Goal: Check status: Check status

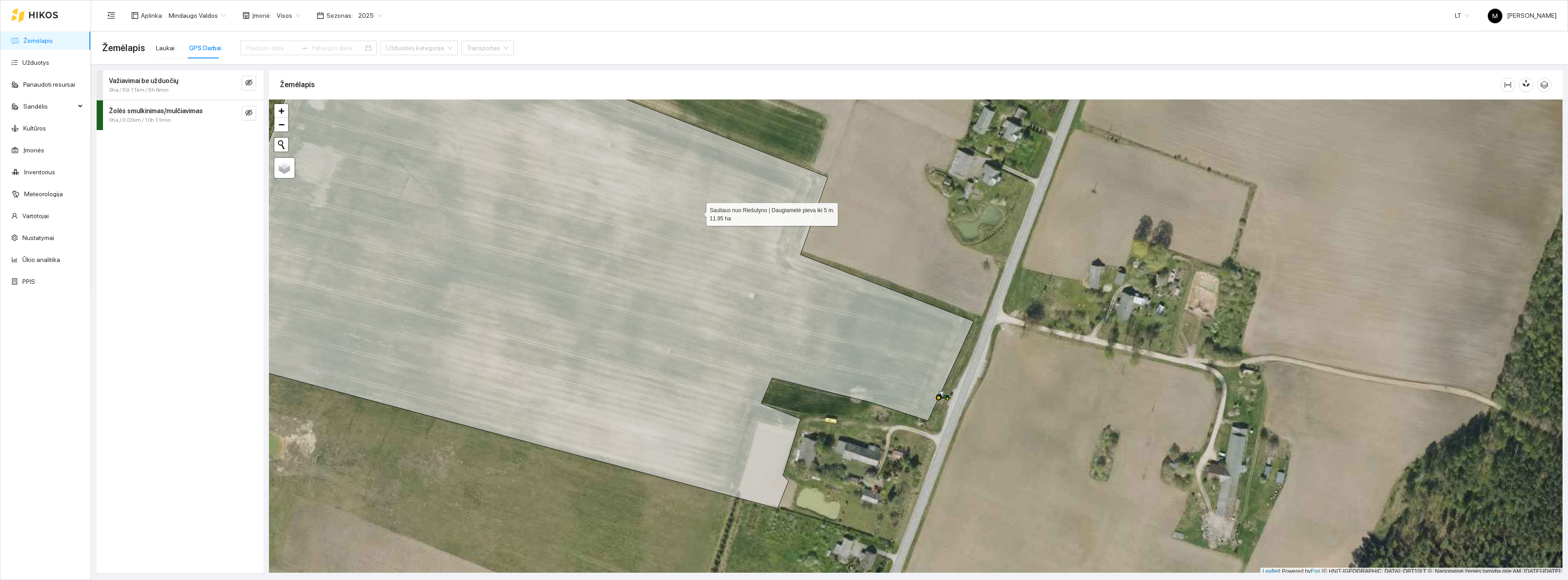
scroll to position [3, 0]
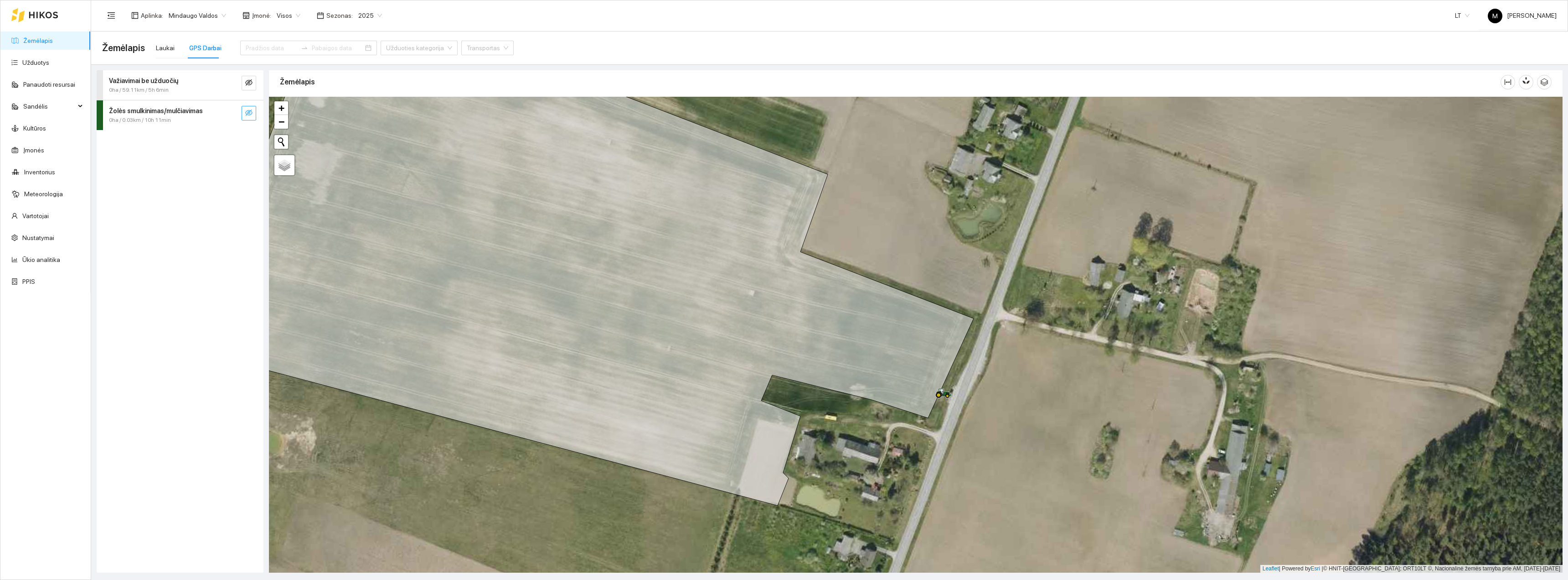
click at [246, 114] on icon "eye-invisible" at bounding box center [248, 112] width 7 height 6
click at [245, 111] on icon "eye" at bounding box center [248, 112] width 7 height 7
click at [246, 114] on icon "eye-invisible" at bounding box center [248, 112] width 7 height 7
click at [448, 287] on icon at bounding box center [591, 277] width 766 height 457
click at [241, 117] on div at bounding box center [240, 113] width 33 height 15
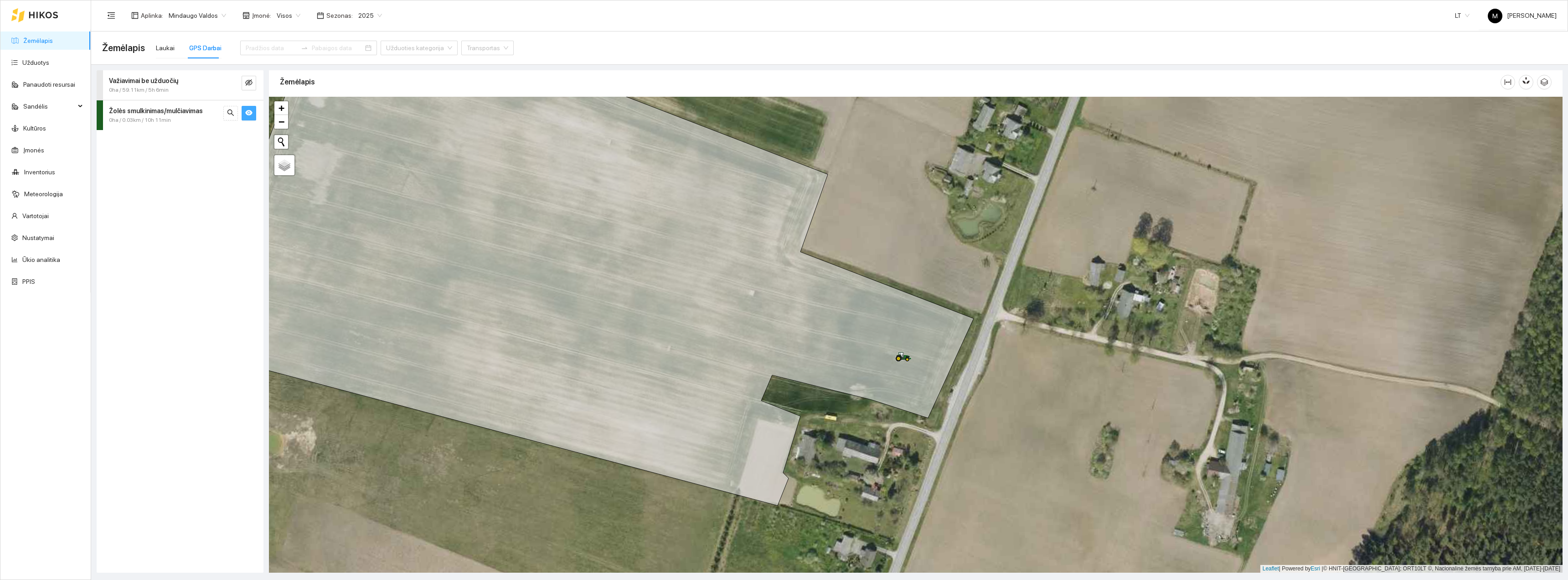
click at [248, 112] on icon "eye" at bounding box center [248, 112] width 7 height 5
click at [250, 90] on button "button" at bounding box center [248, 83] width 15 height 15
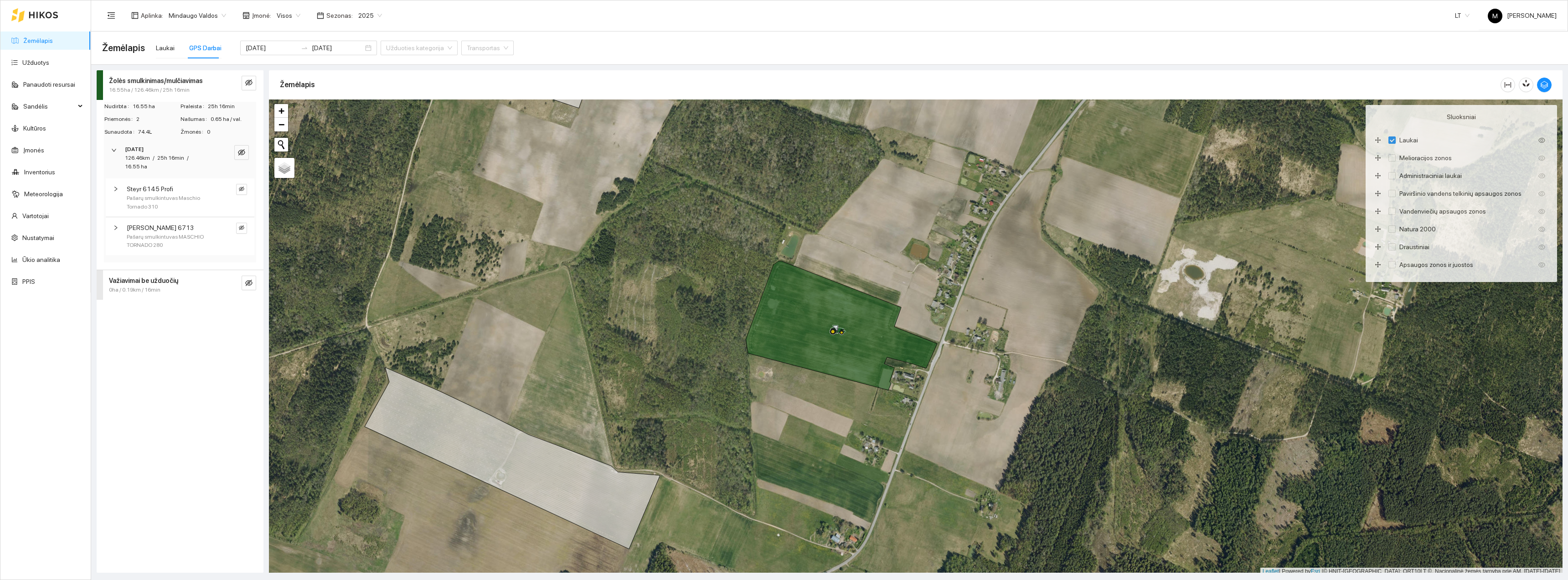
scroll to position [3, 0]
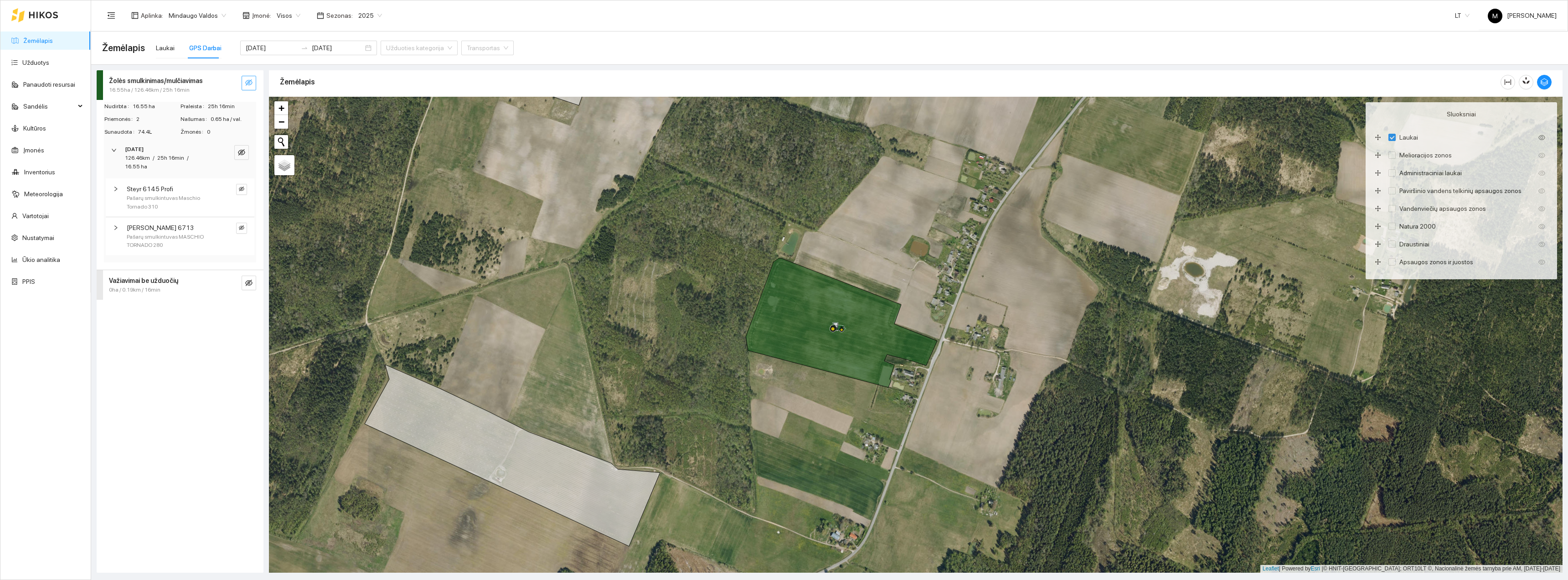
click at [250, 88] on button "button" at bounding box center [248, 83] width 15 height 15
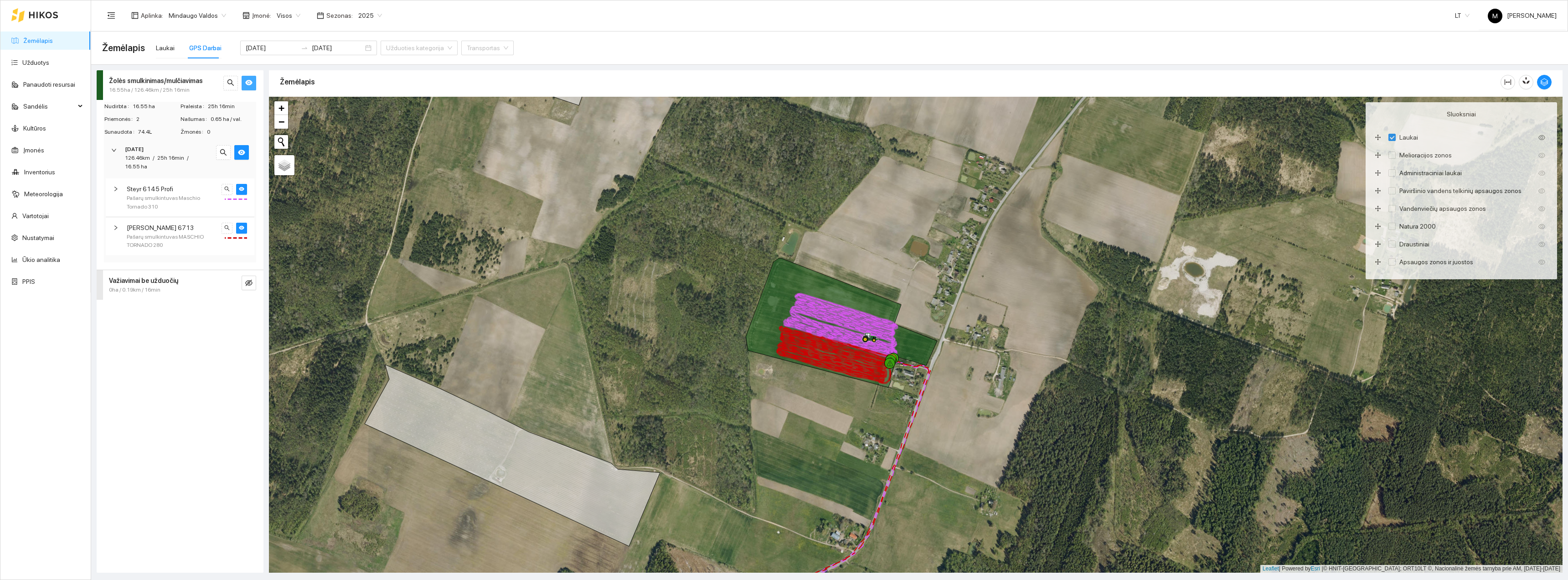
click at [250, 85] on icon "eye" at bounding box center [248, 82] width 7 height 7
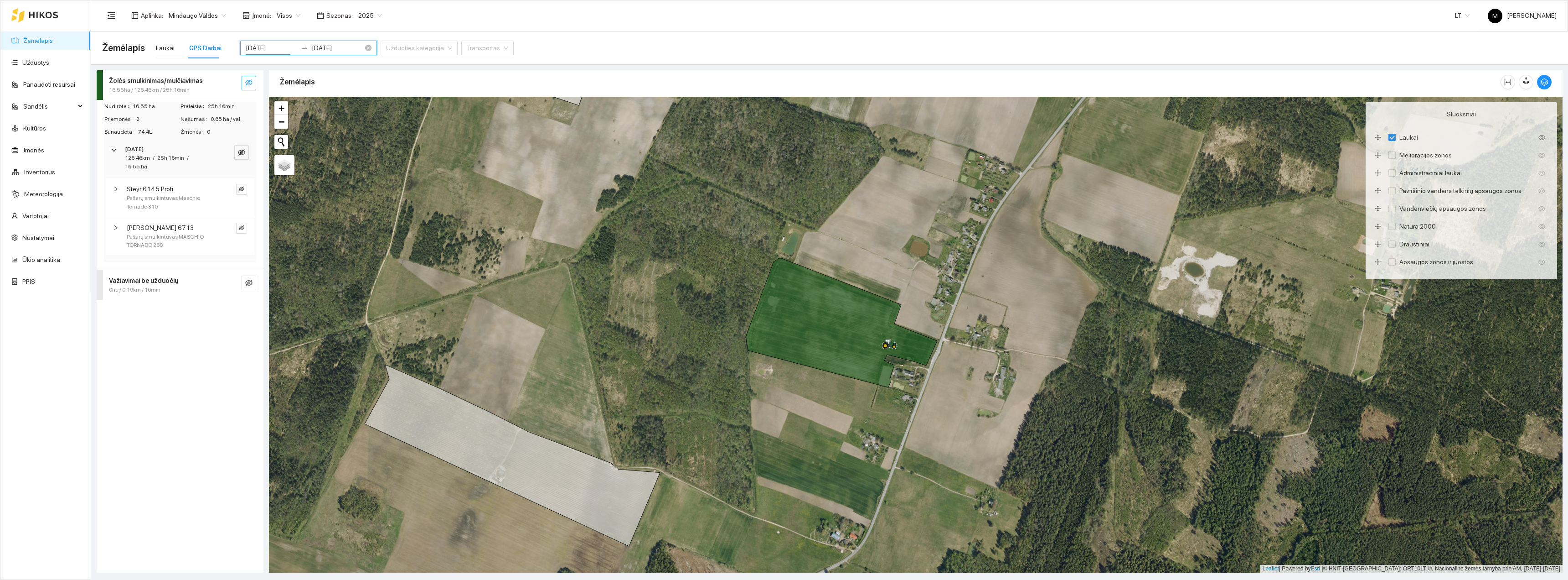
click at [246, 49] on input "[DATE]" at bounding box center [272, 48] width 52 height 10
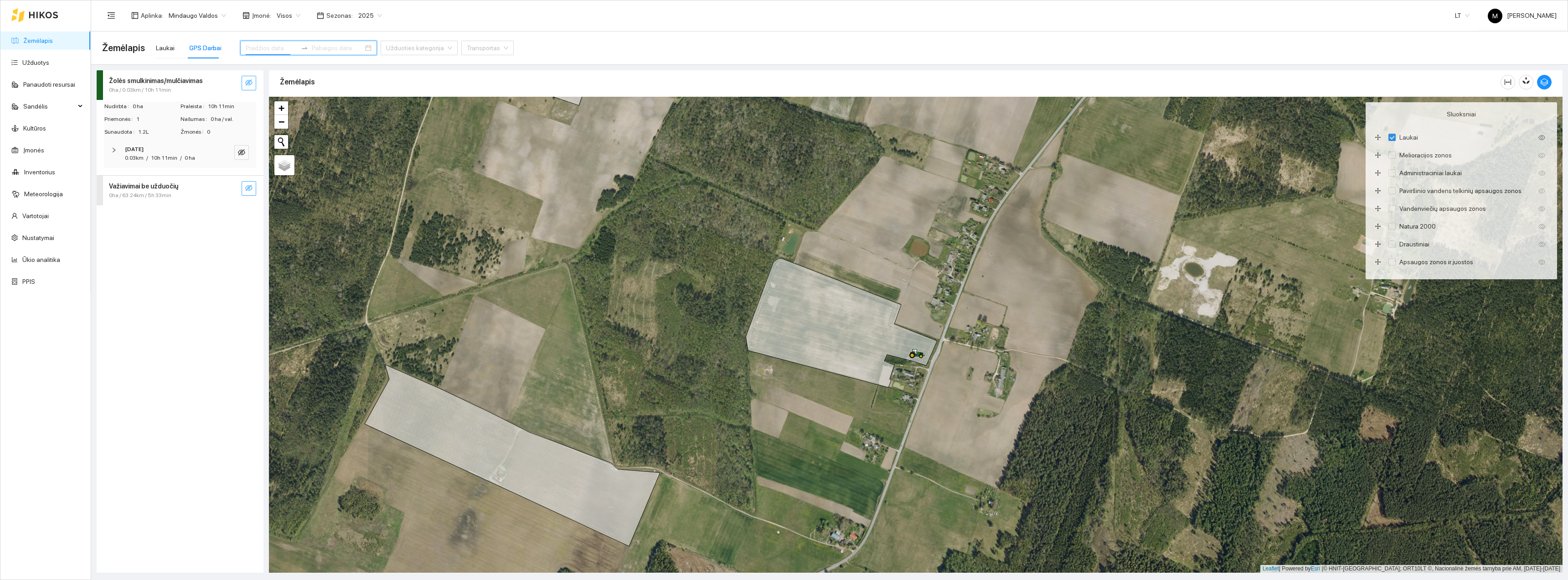
click at [250, 189] on icon "eye-invisible" at bounding box center [248, 187] width 7 height 7
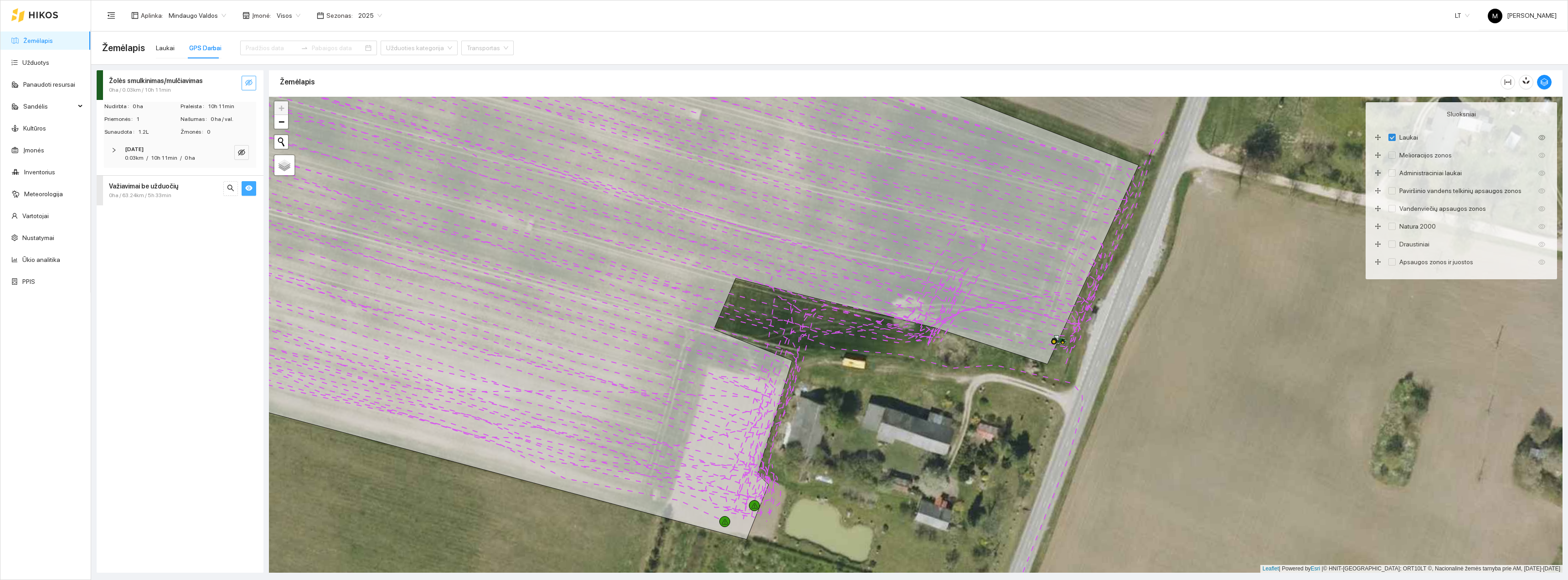
drag, startPoint x: 1104, startPoint y: 416, endPoint x: 1162, endPoint y: 524, distance: 122.6
click at [1162, 524] on div "+ − Nieko nerasta. Bandykite dar kartą. Žemėlapis Palydovas Leaflet | Powered b…" at bounding box center [915, 334] width 1293 height 476
